Goal: Task Accomplishment & Management: Manage account settings

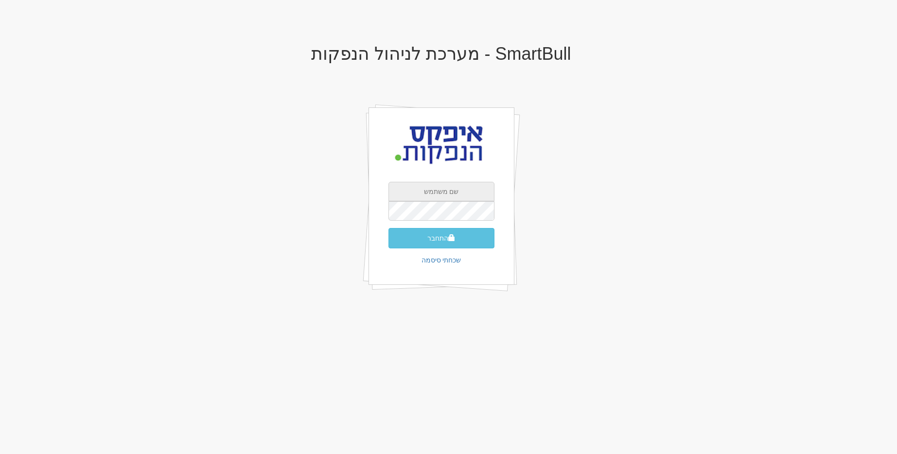
click at [459, 197] on input "text" at bounding box center [442, 191] width 106 height 19
type input "[EMAIL_ADDRESS][DOMAIN_NAME]"
click at [459, 179] on div "התחבר שכחתי סיסמה" at bounding box center [442, 196] width 146 height 178
click at [456, 194] on input "text" at bounding box center [442, 191] width 106 height 19
type input "[EMAIL_ADDRESS][DOMAIN_NAME]"
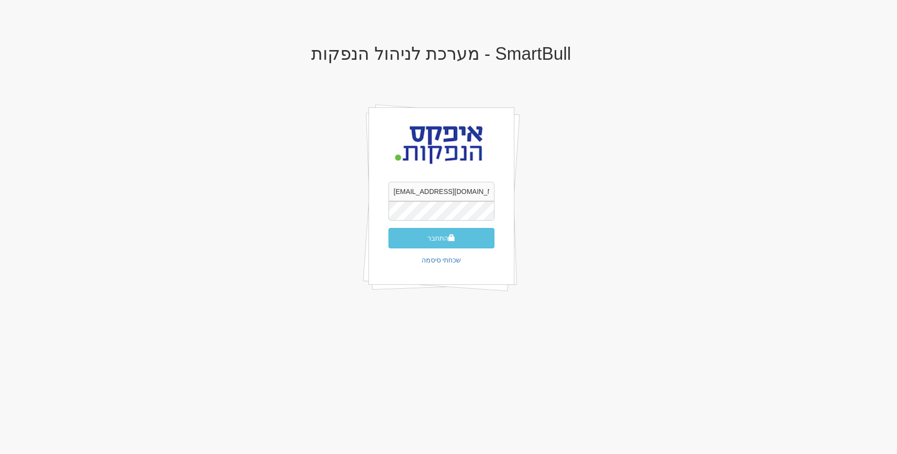
click at [389, 228] on button "התחבר" at bounding box center [442, 238] width 106 height 20
type input "5"
type input "872772"
click at [389, 243] on button "התחבר" at bounding box center [442, 253] width 106 height 20
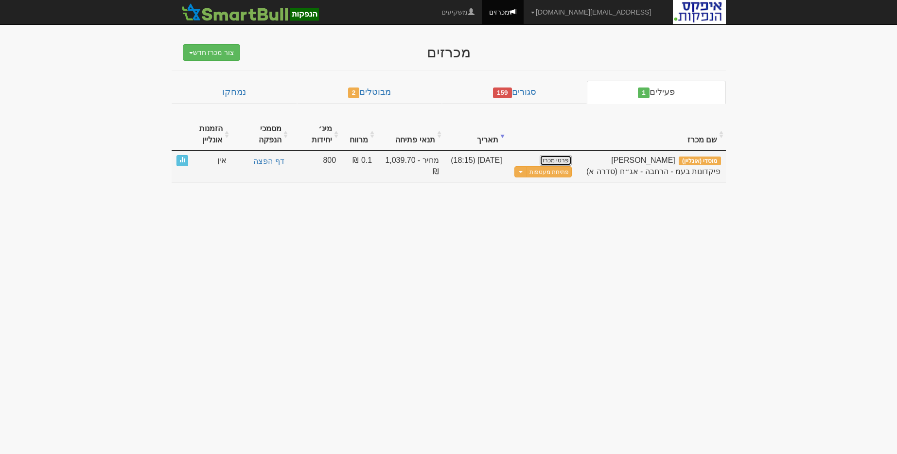
click at [562, 162] on link "פרטי מכרז" at bounding box center [556, 160] width 32 height 11
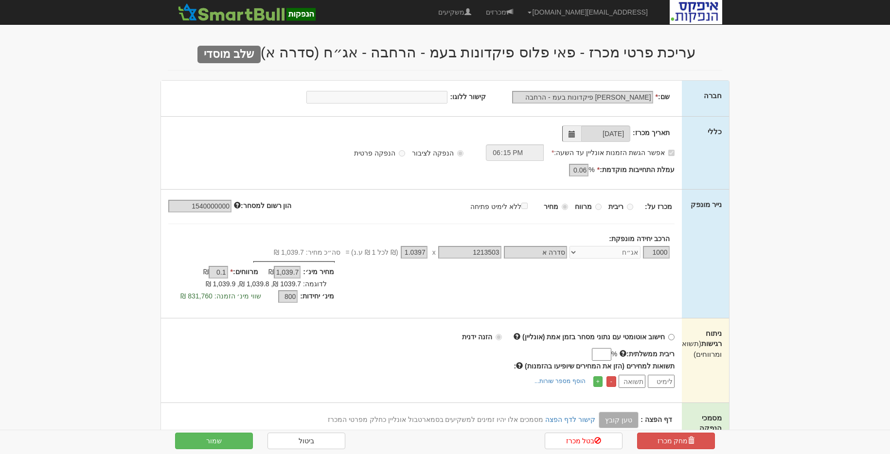
click at [720, 53] on h2 "עריכת פרטי מכרז - פאי פלוס פיקדונות בעמ - הרחבה - אג״ח (סדרה א) שלב מוסדי" at bounding box center [445, 52] width 554 height 16
click at [743, 10] on nav "gal@smartbull.co.il הגדרות חשבונות הנפקה תבניות הודעות קיבול" at bounding box center [445, 12] width 890 height 25
click at [749, 1] on nav "gal@smartbull.co.il הגדרות חשבונות הנפקה תבניות הודעות קיבול" at bounding box center [445, 12] width 890 height 25
drag, startPoint x: 747, startPoint y: 86, endPoint x: 895, endPoint y: 70, distance: 148.7
click at [749, 85] on body "gal@smartbull.co.il הגדרות חשבונות הנפקה תבניות הודעות קיבול X" at bounding box center [445, 442] width 890 height 884
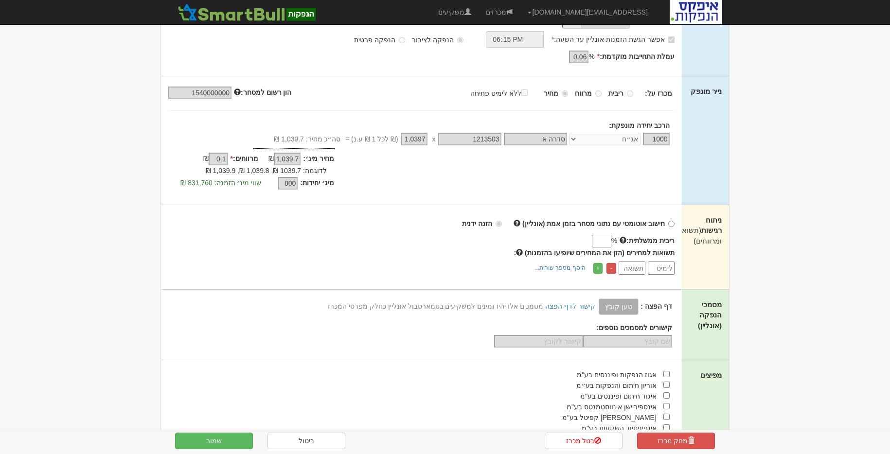
scroll to position [63, 0]
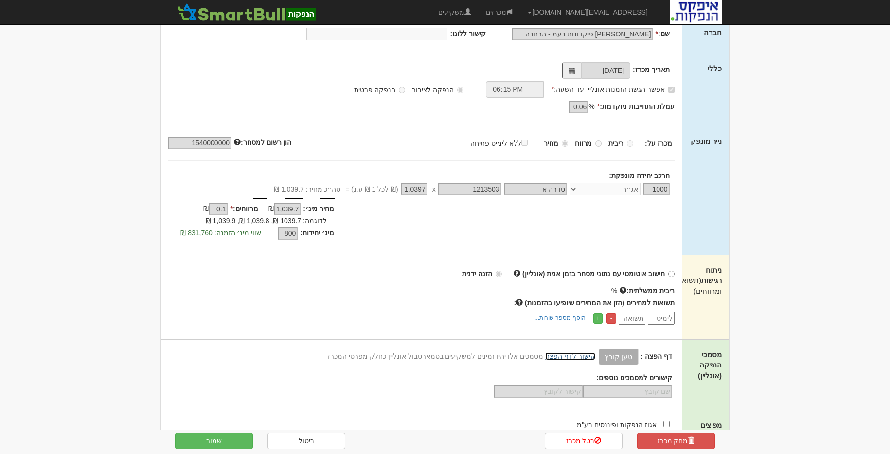
click at [561, 355] on link "קישור לדף הפצה" at bounding box center [570, 357] width 50 height 8
click at [477, 241] on div "מחיר מינ׳: 1,039.7 ₪ * 0.1 1,039.7 % 1039.7 * %" at bounding box center [421, 220] width 521 height 45
drag, startPoint x: 674, startPoint y: 357, endPoint x: 647, endPoint y: 357, distance: 26.8
click at [647, 357] on div "דף הפצה : טען קובץ קישור לדף הפצה מסמכים אלו יהיו זמינים למשקיעים בסמארטבול אונ…" at bounding box center [421, 373] width 521 height 49
click at [342, 303] on div "תשואות למחירים (הזן את המחירים שיופיעו בהזמנות) : - +" at bounding box center [421, 311] width 506 height 27
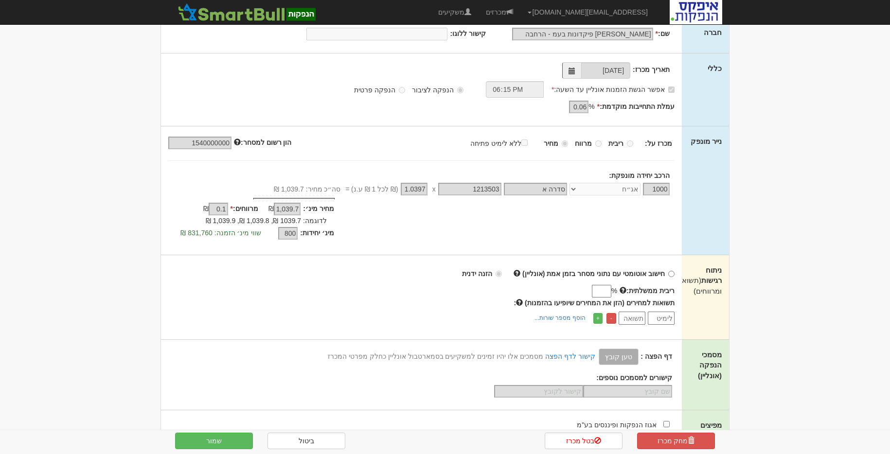
scroll to position [75, 0]
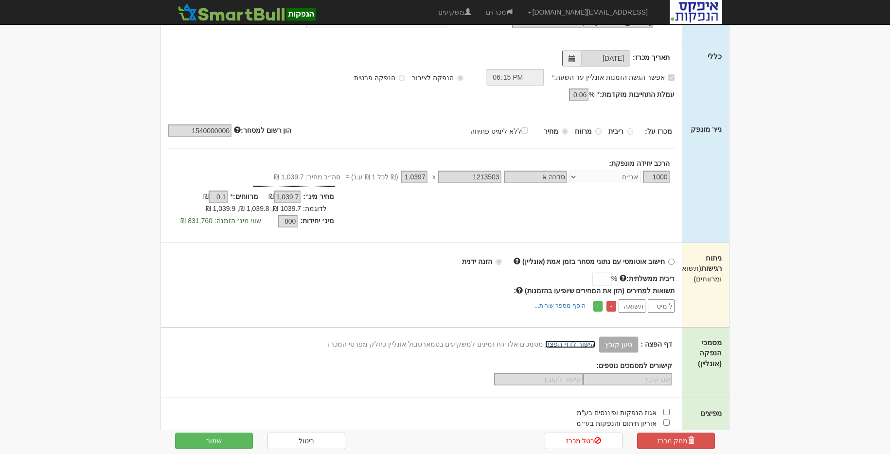
click at [582, 342] on link "קישור לדף הפצה" at bounding box center [570, 344] width 50 height 8
click at [520, 1] on link "מכרזים" at bounding box center [500, 12] width 42 height 24
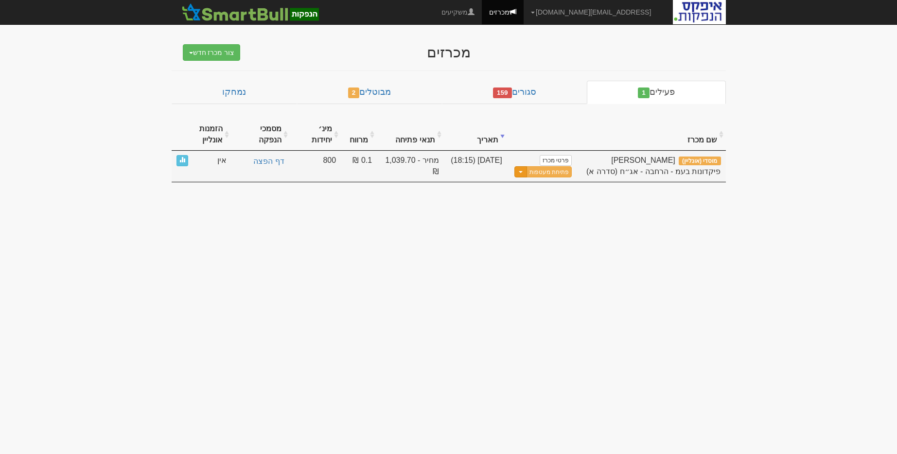
click at [525, 171] on button "Toggle Dropdown" at bounding box center [521, 171] width 13 height 11
click at [543, 202] on link "עדכן מסמכי הנפקה" at bounding box center [525, 201] width 92 height 13
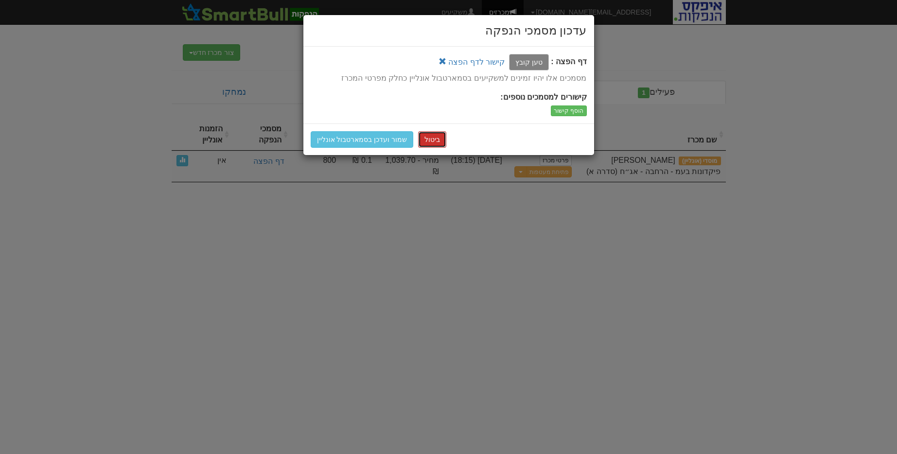
click at [421, 145] on button "ביטול" at bounding box center [432, 139] width 28 height 17
